Goal: Register for event/course

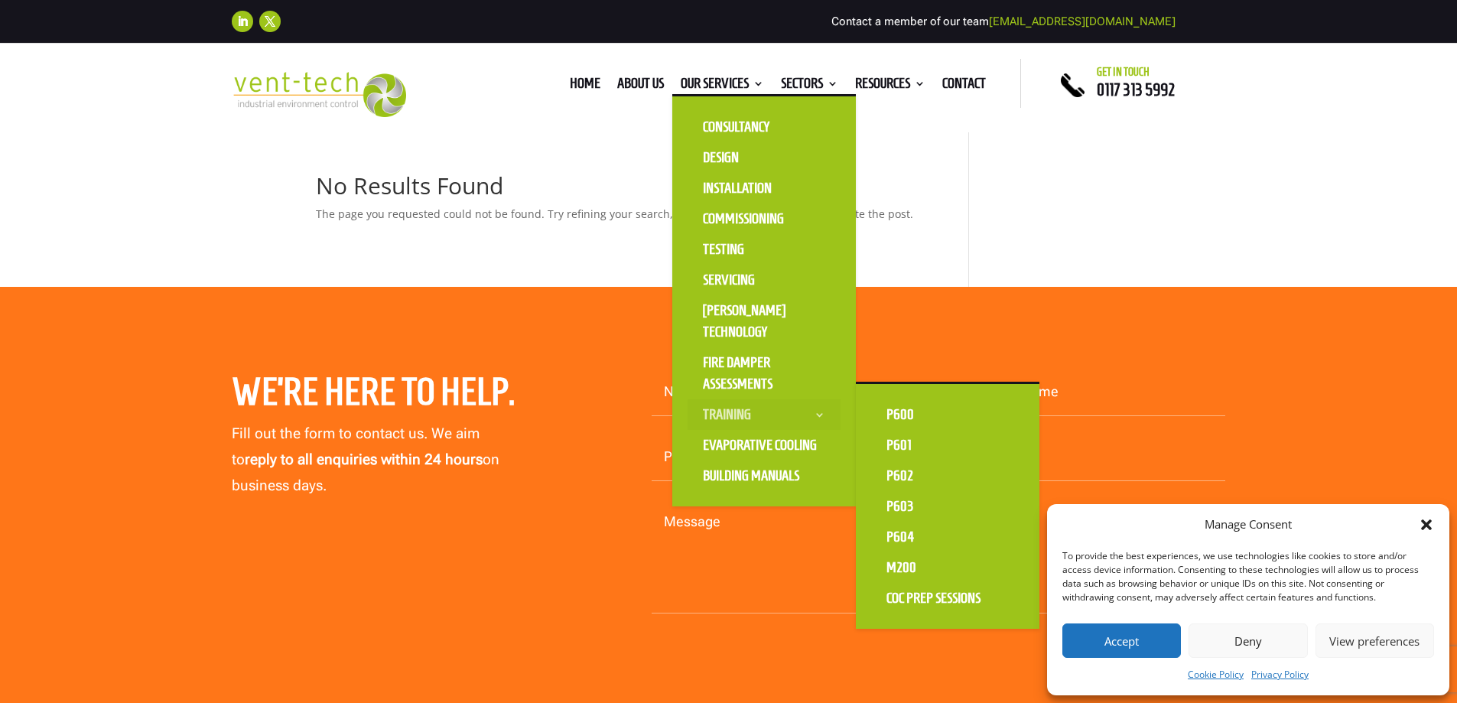
click at [766, 415] on link "Training" at bounding box center [764, 414] width 153 height 31
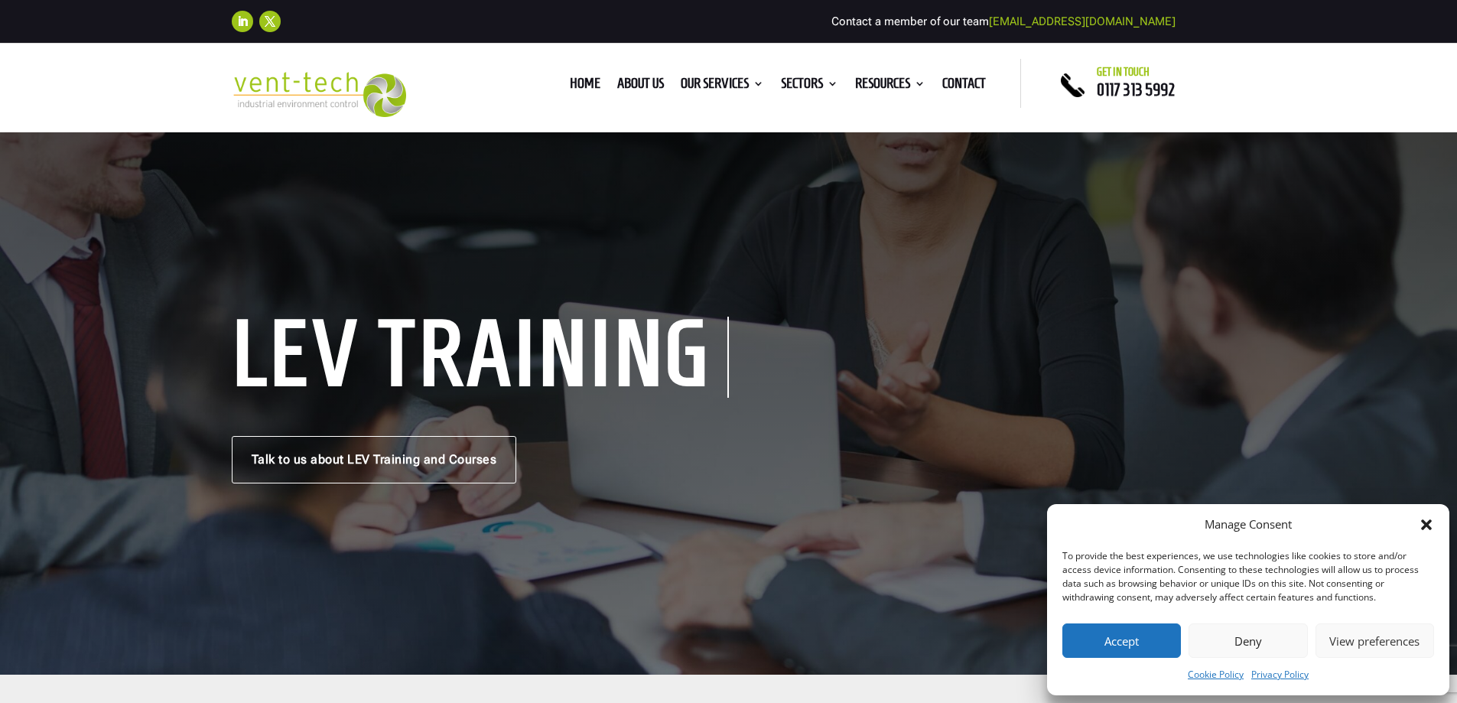
click at [1429, 525] on icon "Close dialog" at bounding box center [1426, 524] width 15 height 15
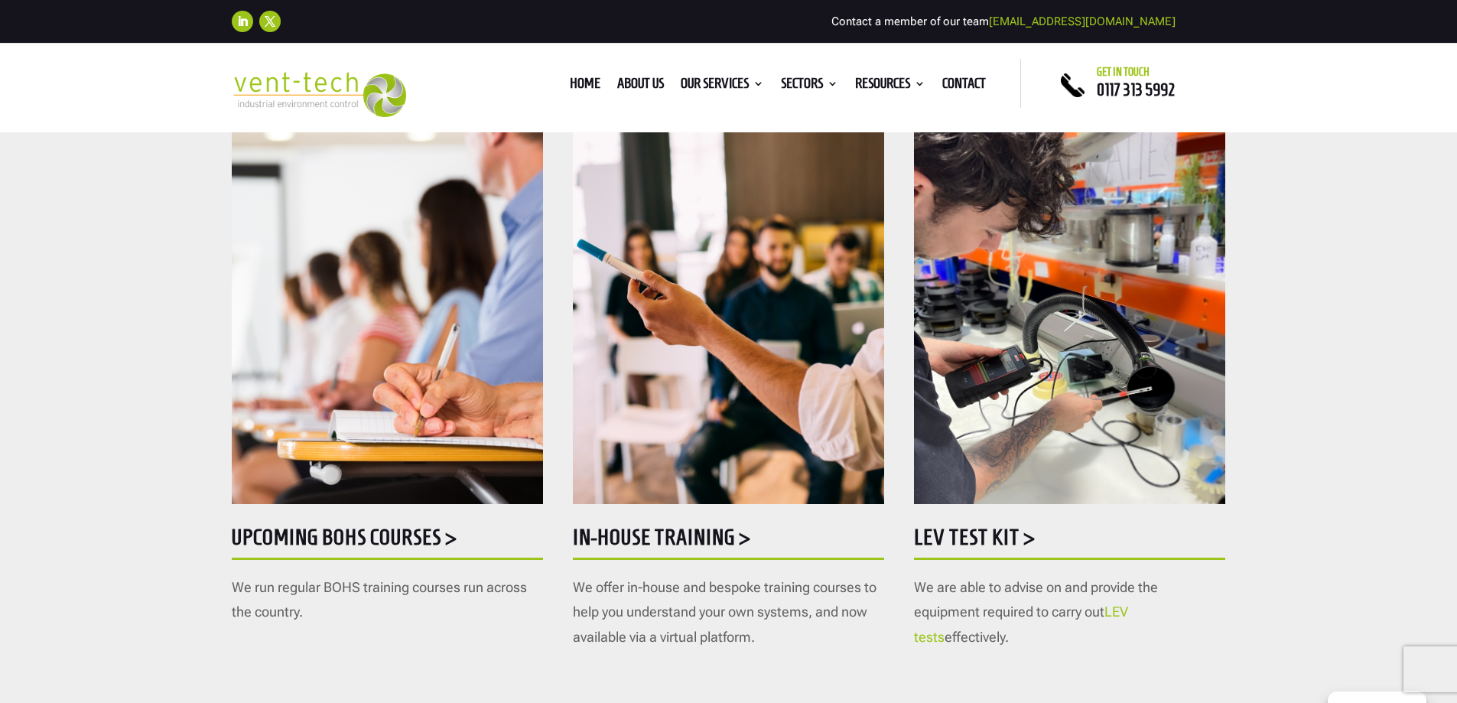
scroll to position [765, 0]
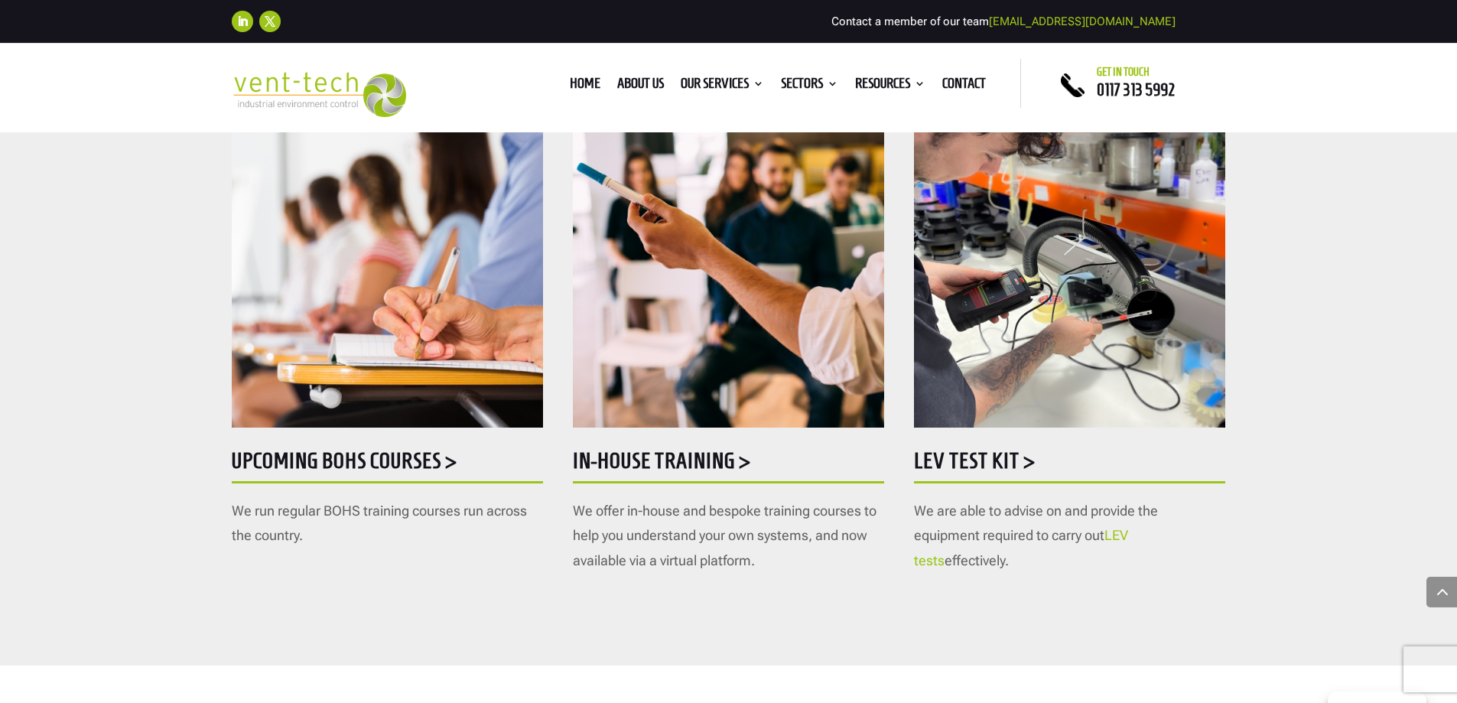
click at [395, 457] on h5 "Upcoming BOHS courses >" at bounding box center [387, 465] width 311 height 30
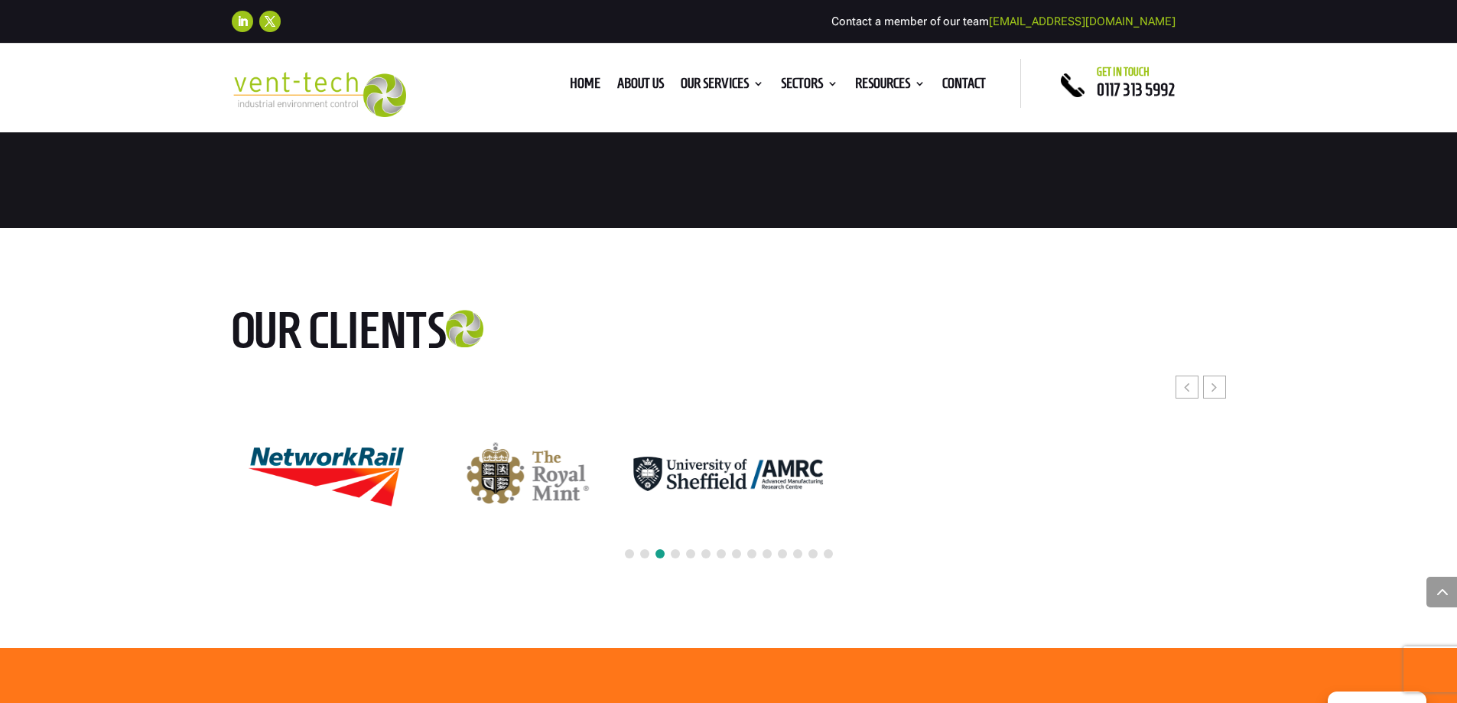
scroll to position [2677, 0]
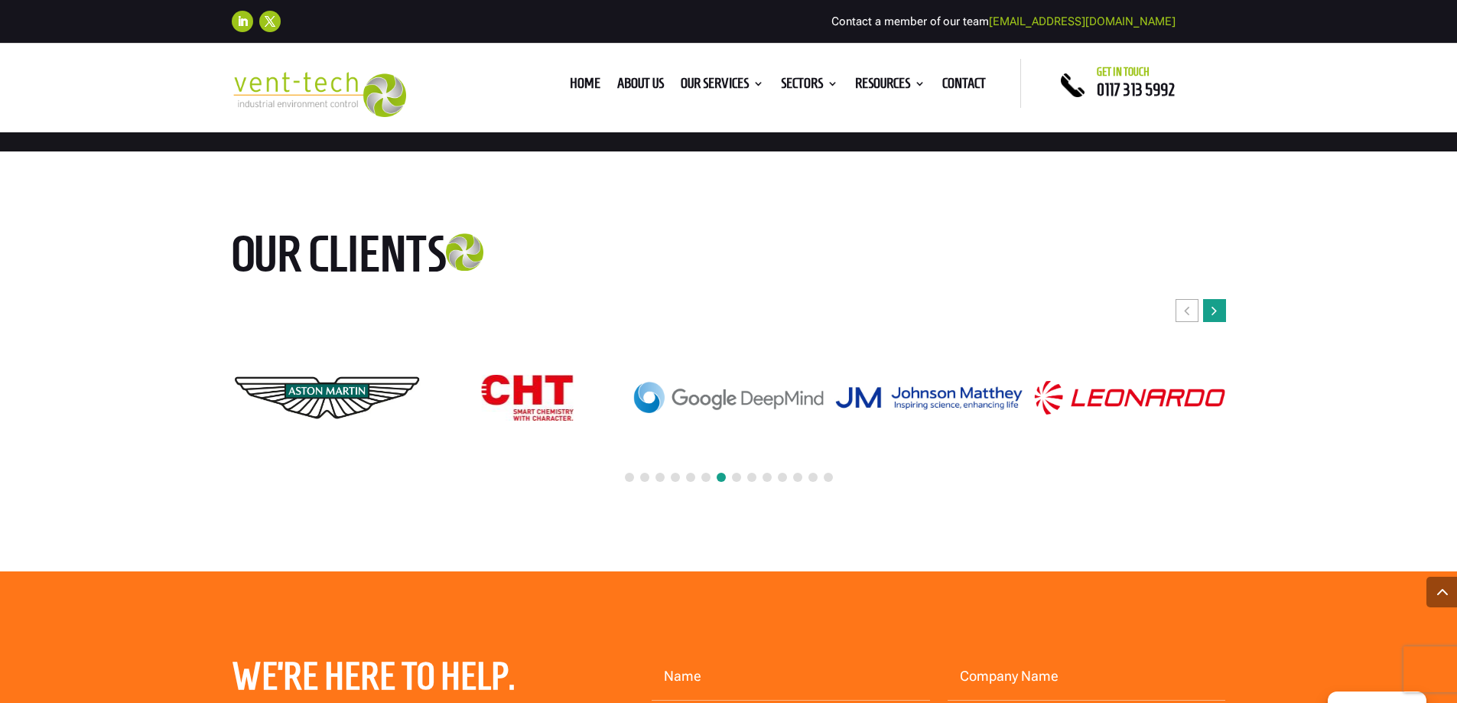
click at [1214, 311] on icon "Next slide" at bounding box center [1213, 310] width 5 height 15
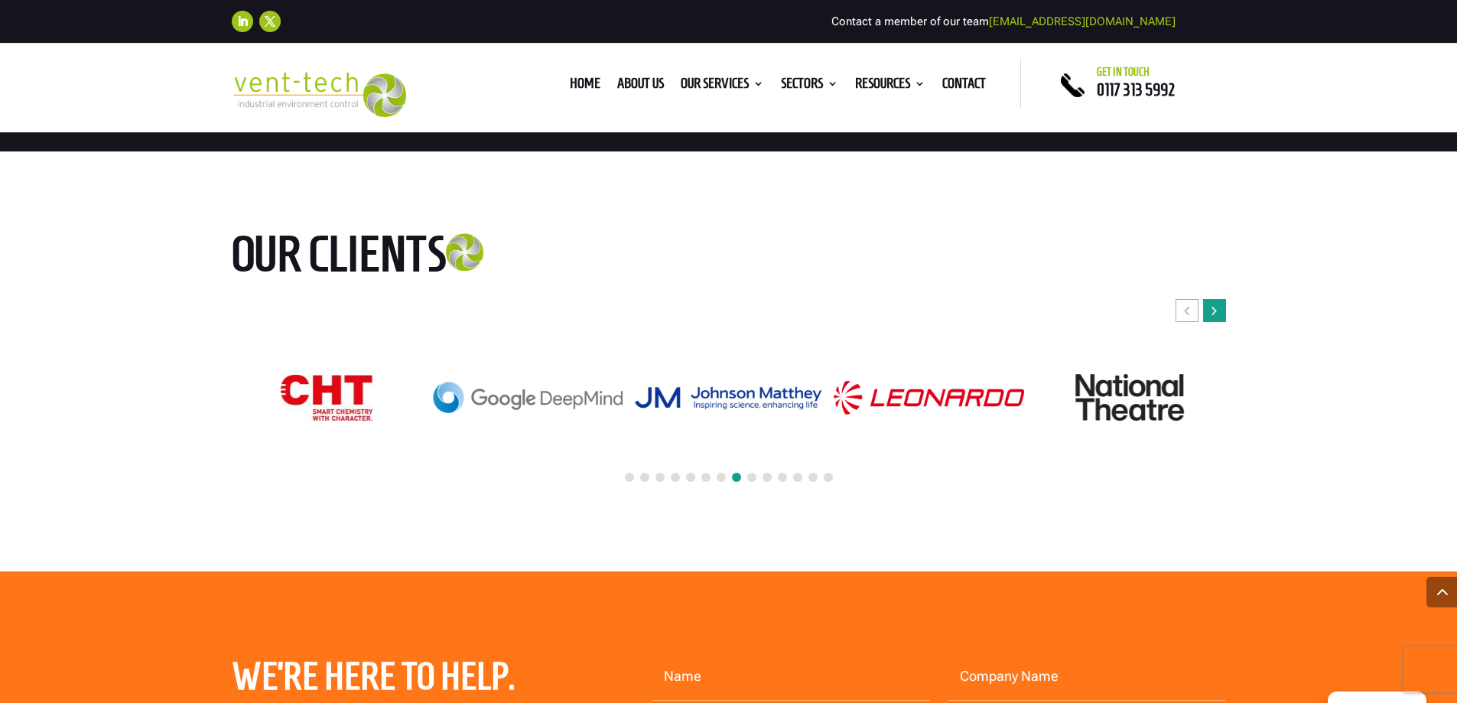
click at [1214, 311] on icon "Next slide" at bounding box center [1213, 310] width 5 height 15
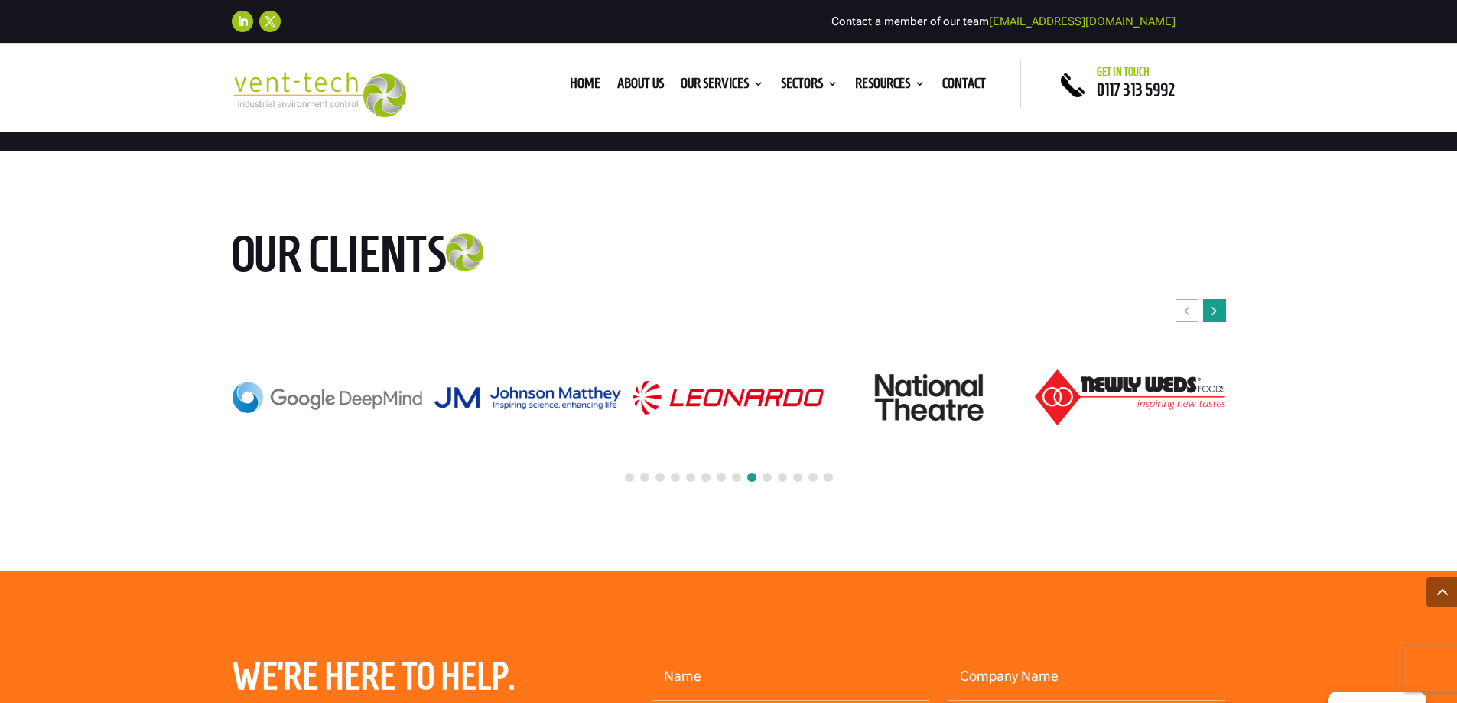
click at [1214, 311] on icon "Next slide" at bounding box center [1213, 310] width 5 height 15
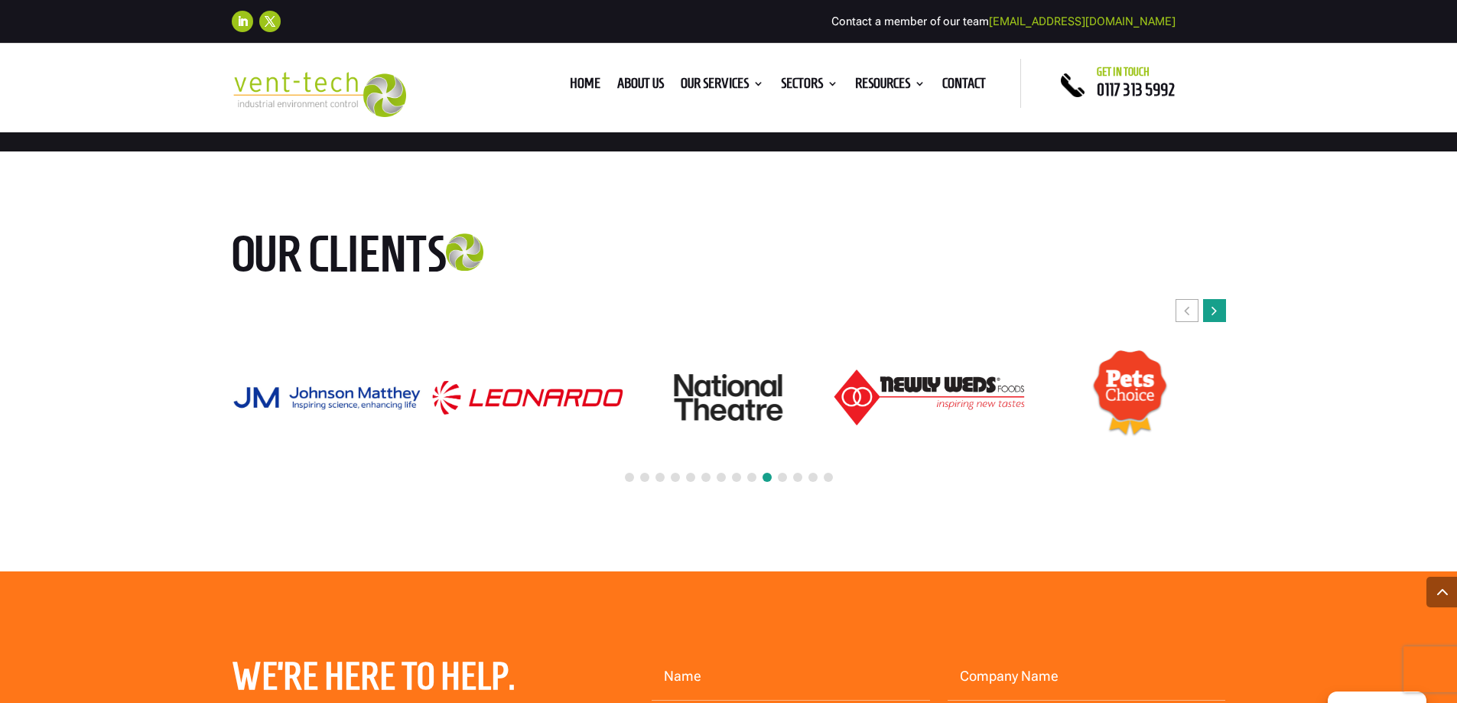
click at [1214, 311] on icon "Next slide" at bounding box center [1213, 310] width 5 height 15
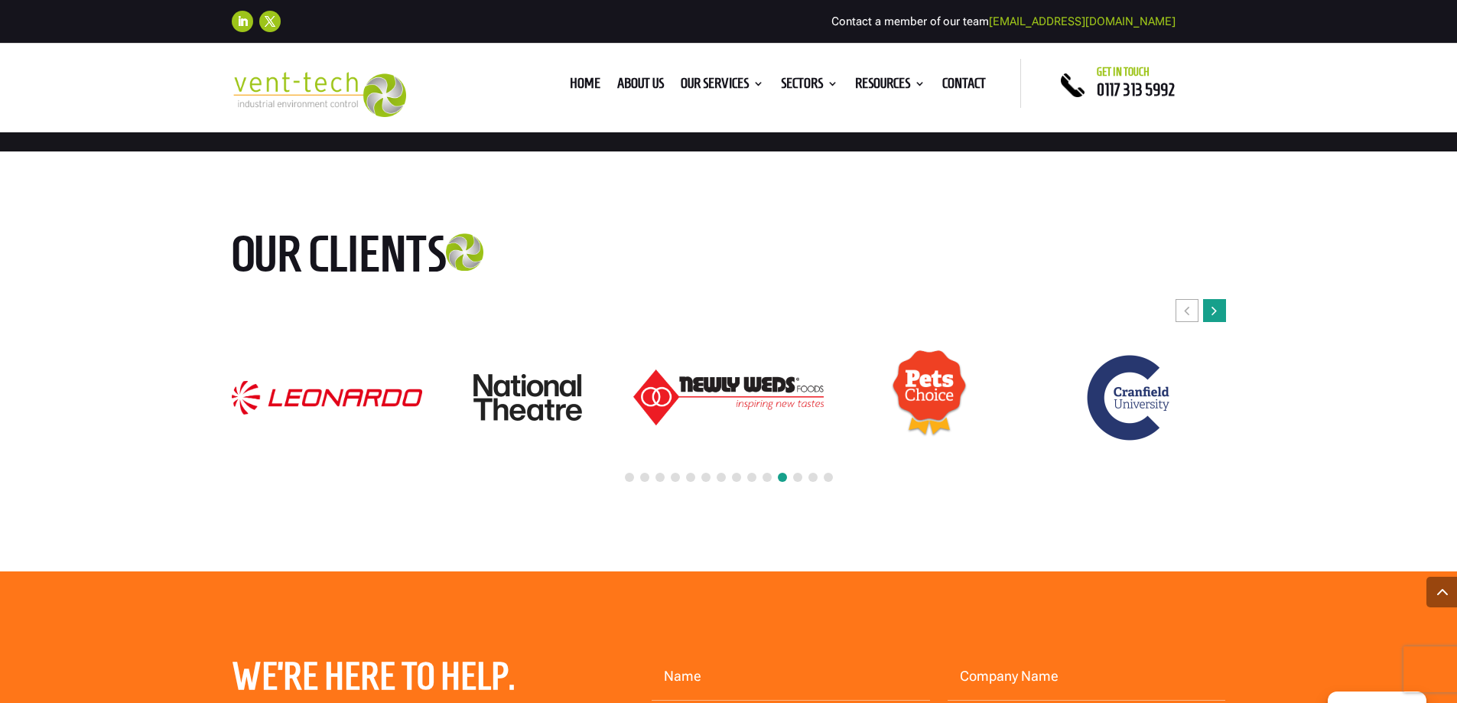
click at [1213, 311] on icon "Next slide" at bounding box center [1213, 310] width 5 height 15
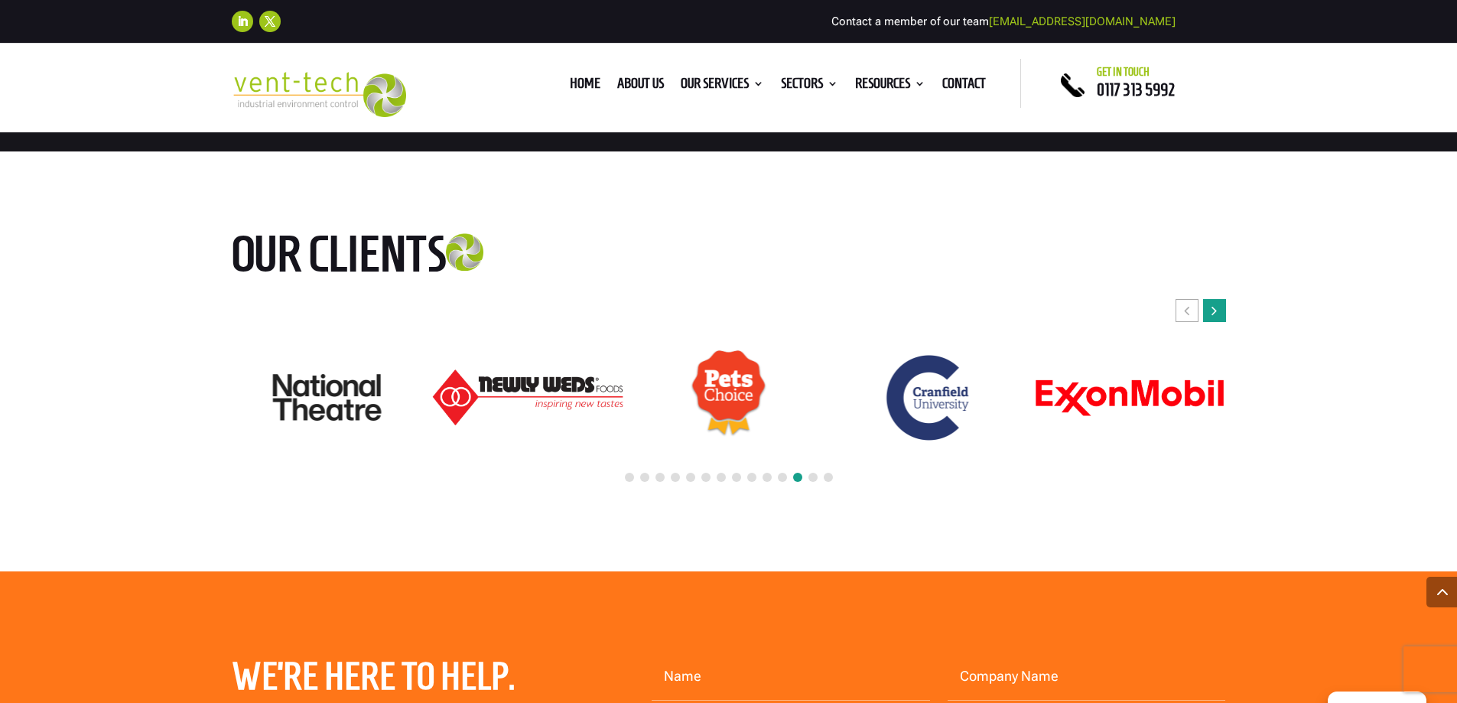
click at [1212, 311] on icon "Next slide" at bounding box center [1213, 310] width 5 height 15
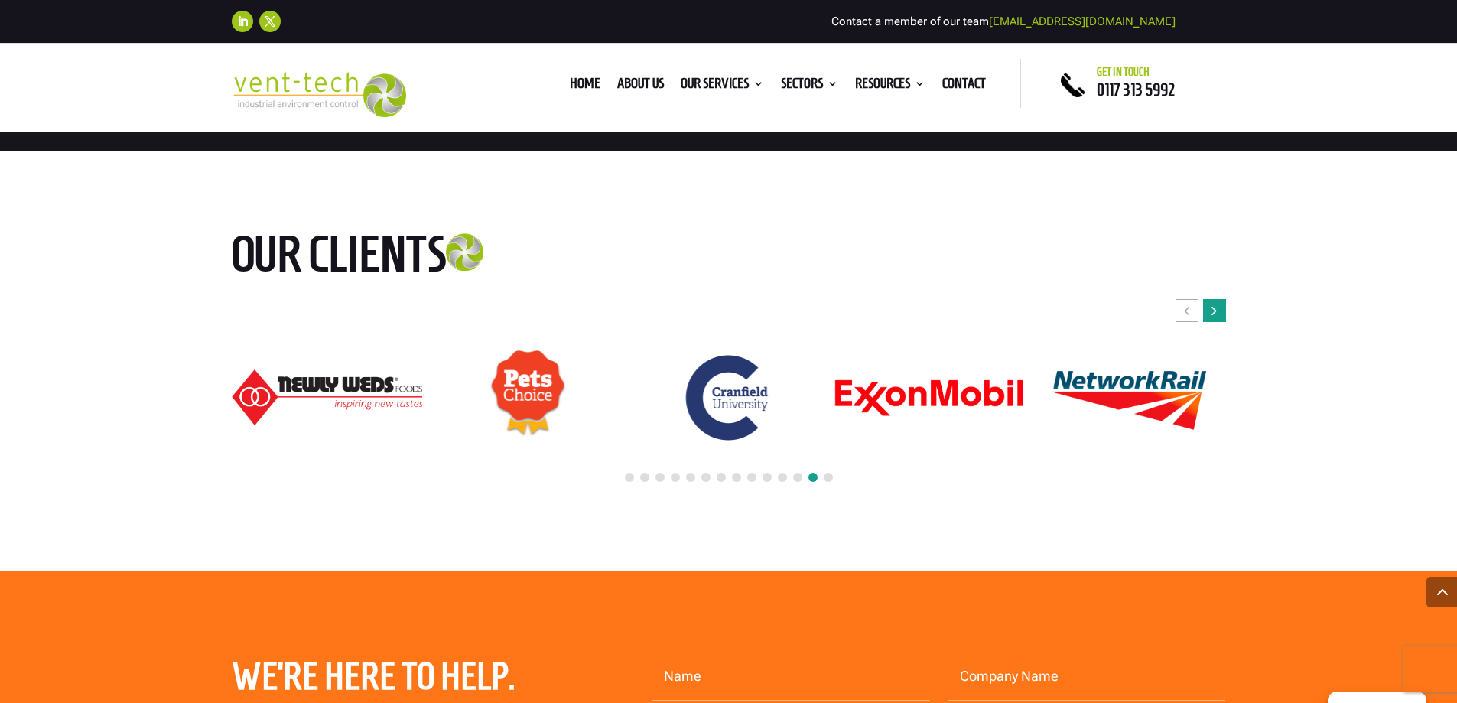
click at [1210, 311] on div "Next slide" at bounding box center [1214, 310] width 23 height 23
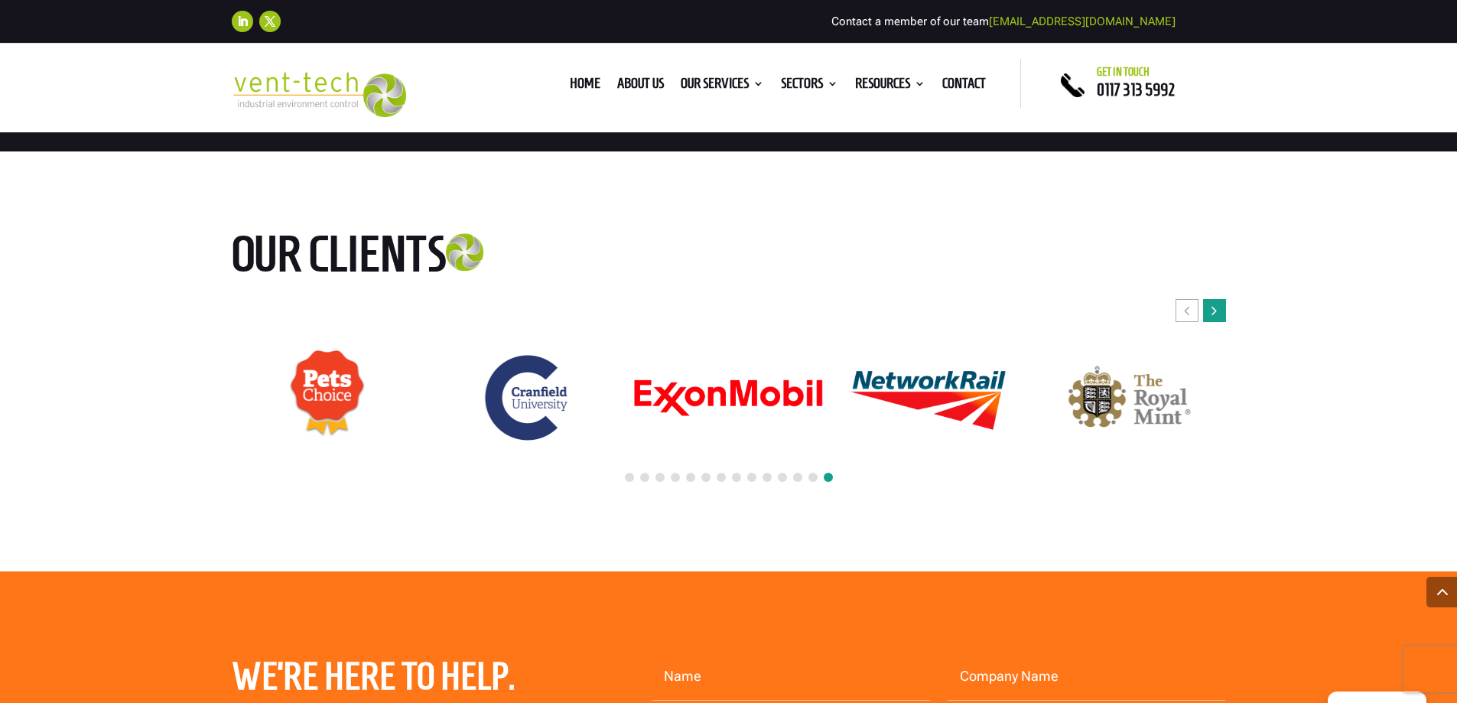
click at [1210, 311] on div "Next slide" at bounding box center [1214, 310] width 23 height 23
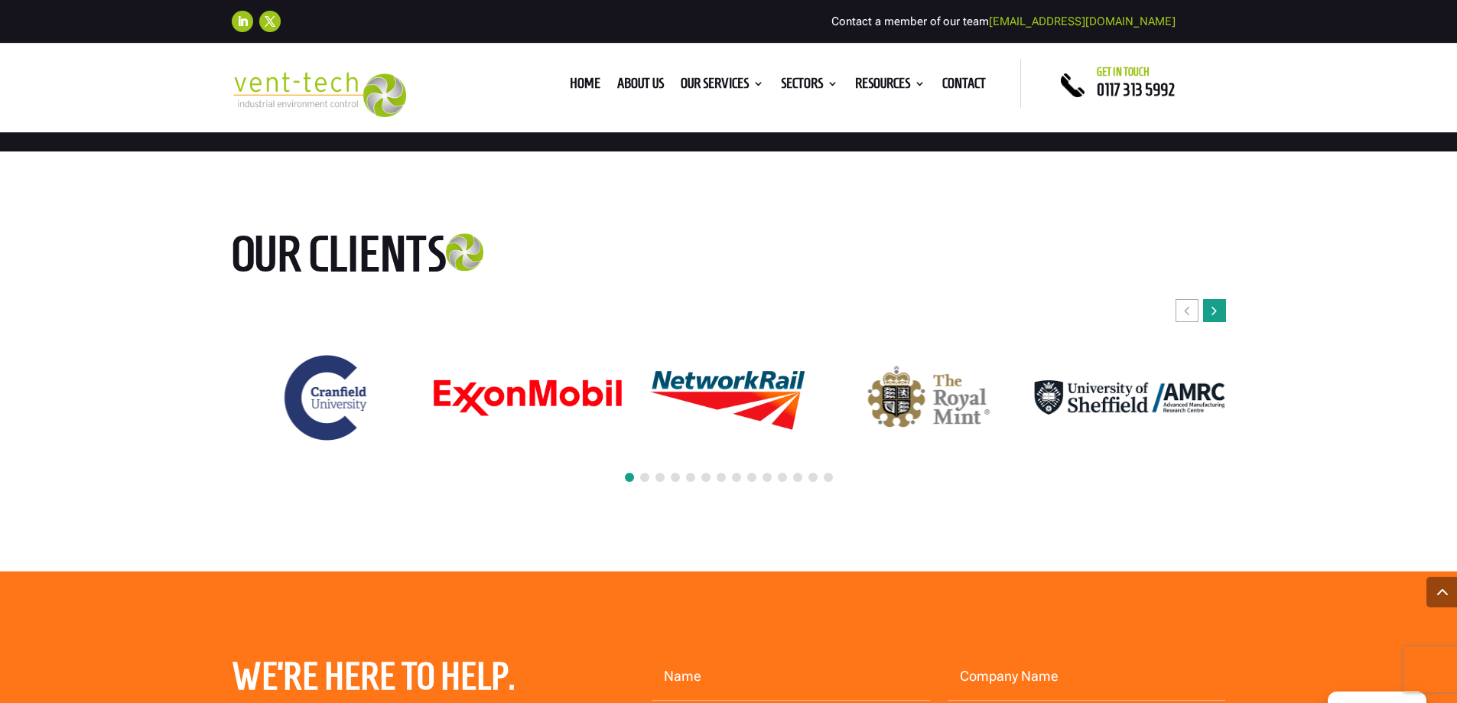
click at [1210, 311] on div "Next slide" at bounding box center [1214, 310] width 23 height 23
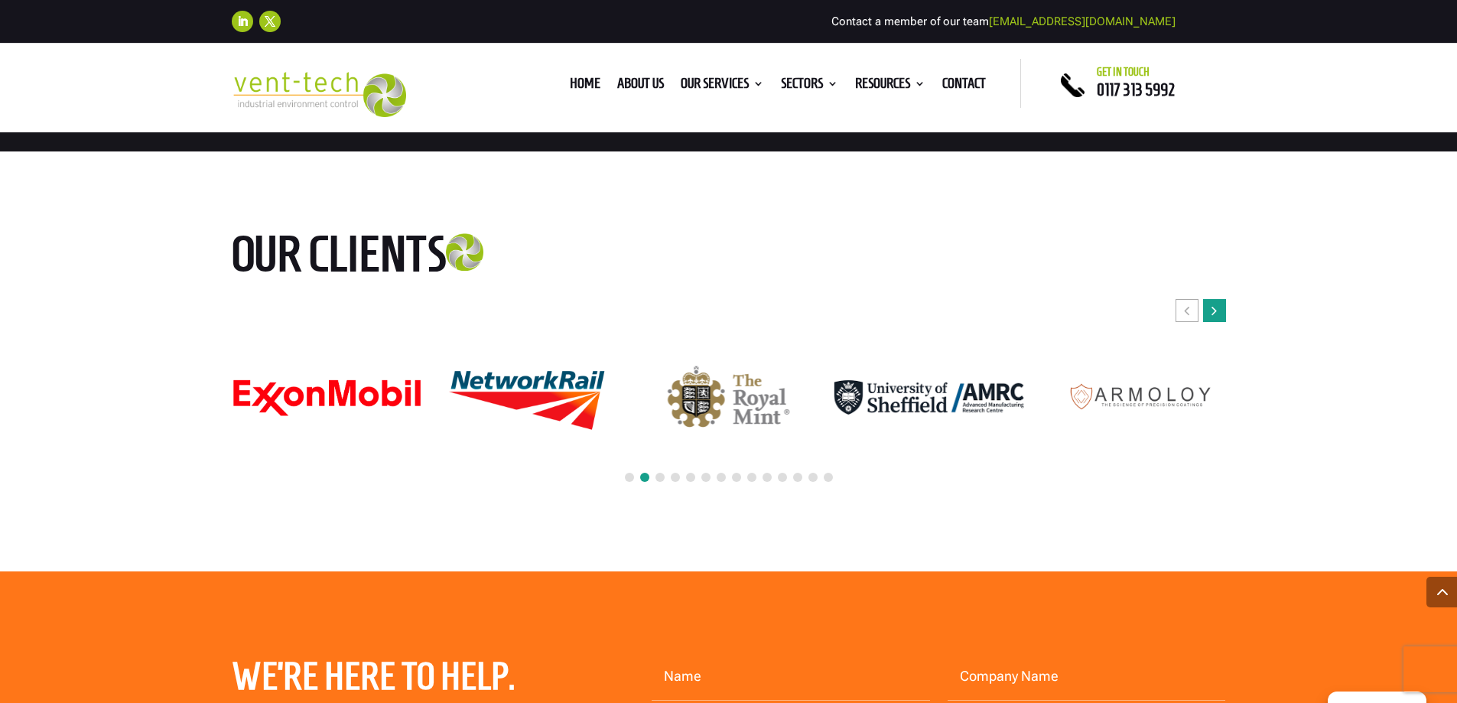
click at [1210, 311] on div "Next slide" at bounding box center [1214, 310] width 23 height 23
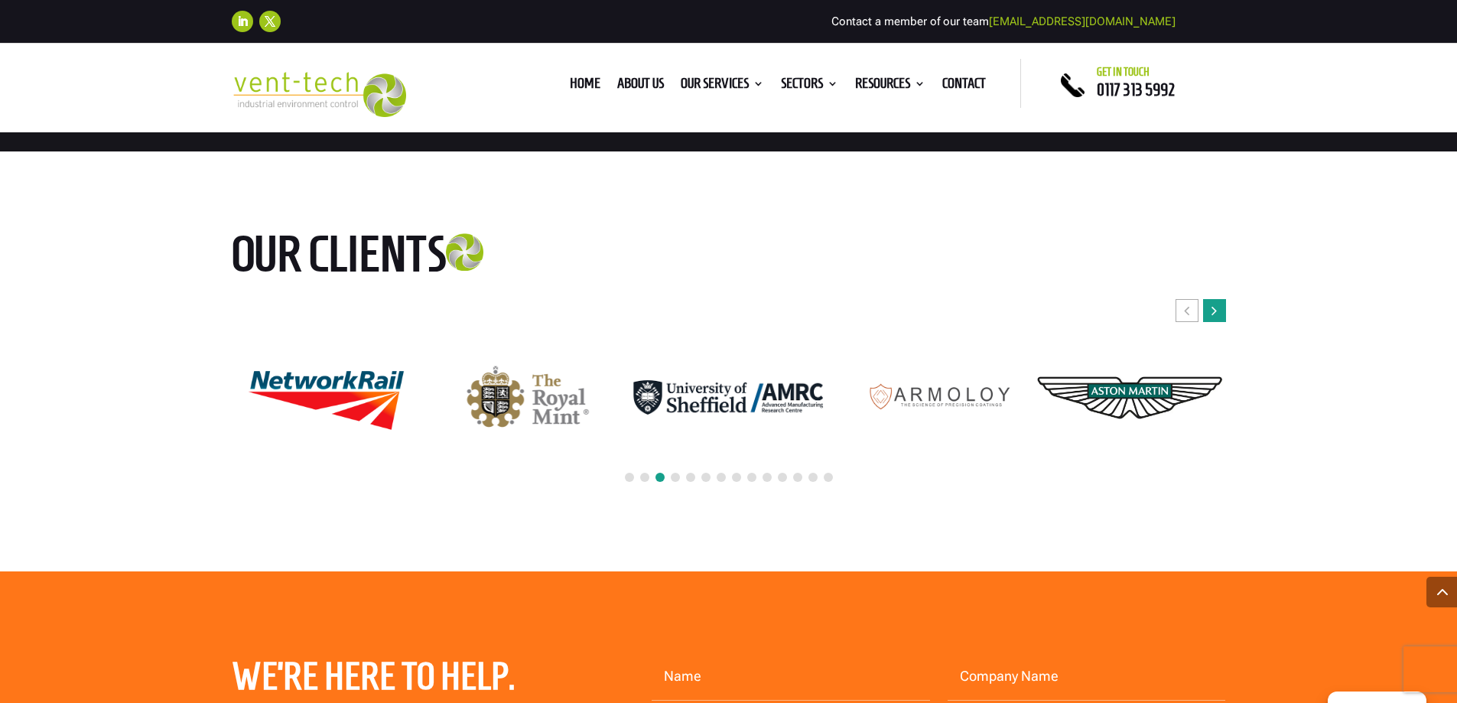
click at [1210, 311] on div "Next slide" at bounding box center [1214, 310] width 23 height 23
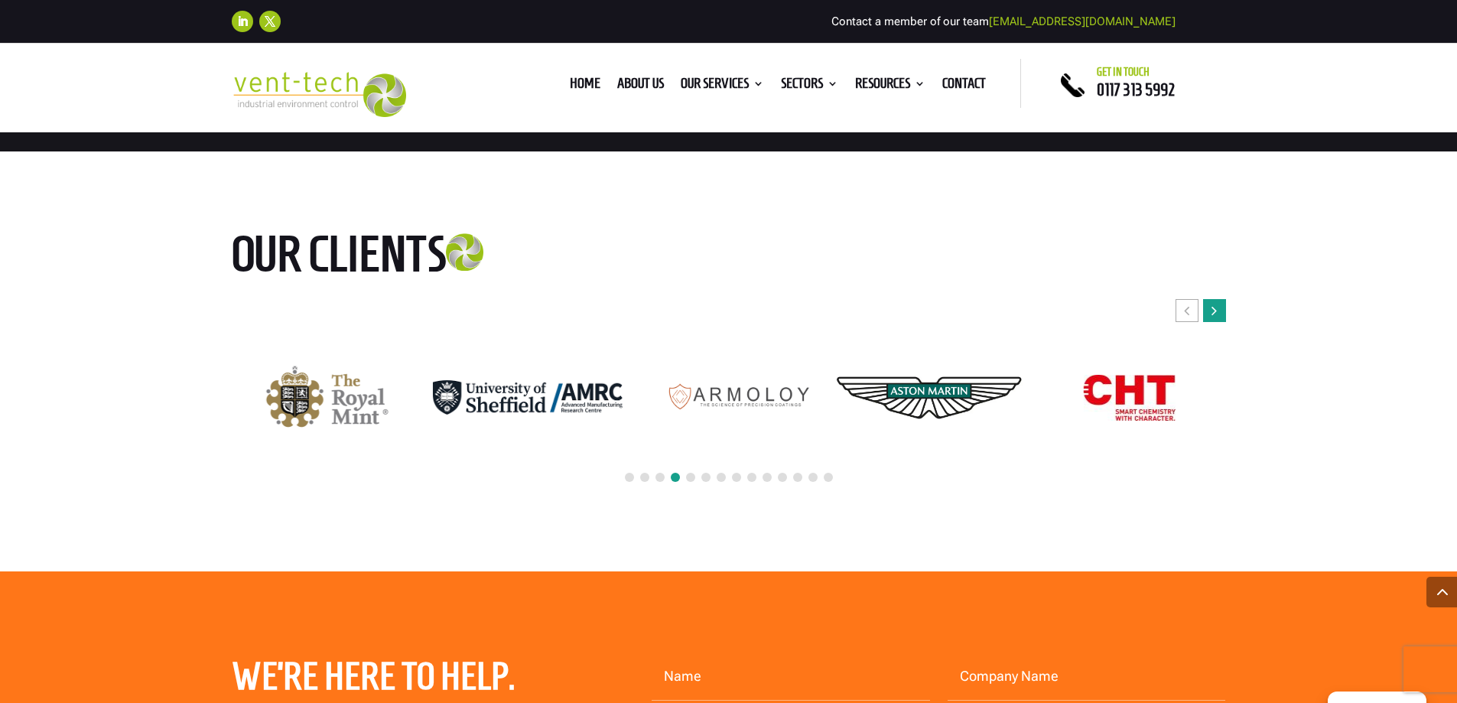
click at [1210, 311] on div "Next slide" at bounding box center [1214, 310] width 23 height 23
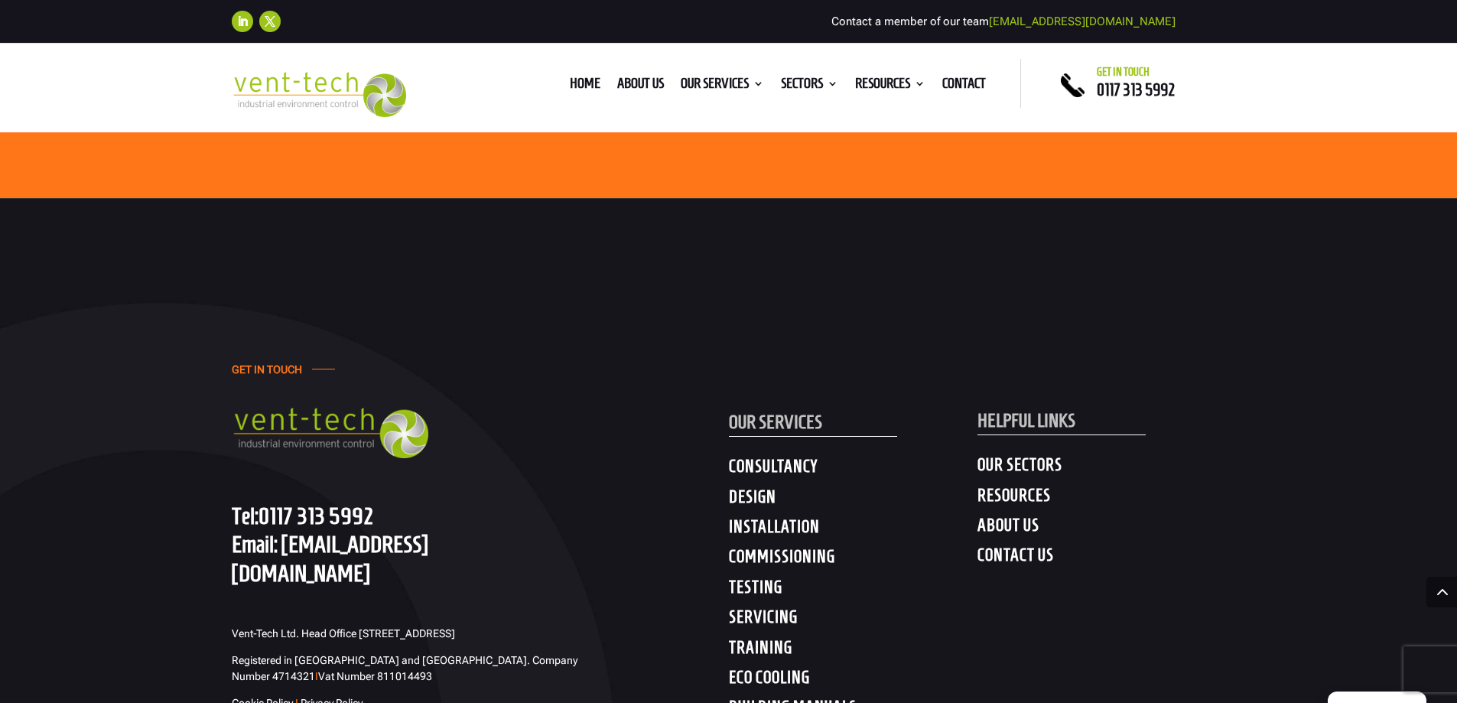
scroll to position [3671, 0]
